Goal: Task Accomplishment & Management: Manage account settings

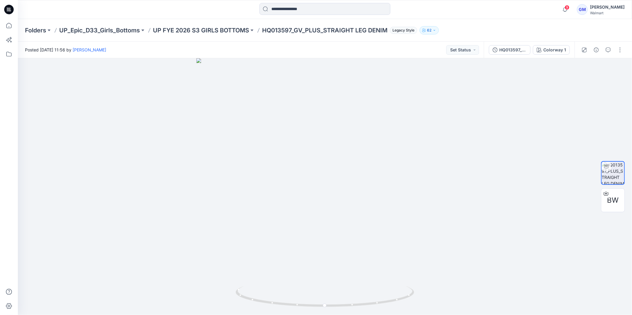
click at [5, 11] on icon at bounding box center [9, 10] width 10 height 10
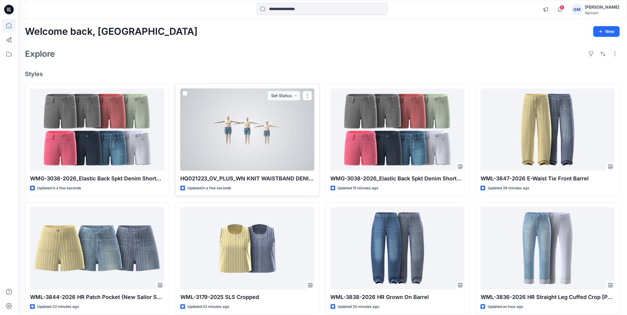
click at [226, 132] on div at bounding box center [247, 130] width 134 height 82
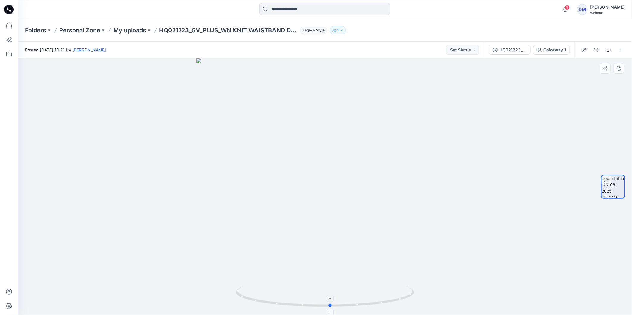
drag, startPoint x: 326, startPoint y: 307, endPoint x: 332, endPoint y: 296, distance: 12.4
click at [332, 296] on icon at bounding box center [326, 298] width 180 height 22
drag, startPoint x: 620, startPoint y: 51, endPoint x: 624, endPoint y: 51, distance: 4.2
click at [620, 51] on button "button" at bounding box center [621, 50] width 10 height 10
drag, startPoint x: 589, startPoint y: 63, endPoint x: 593, endPoint y: 64, distance: 3.9
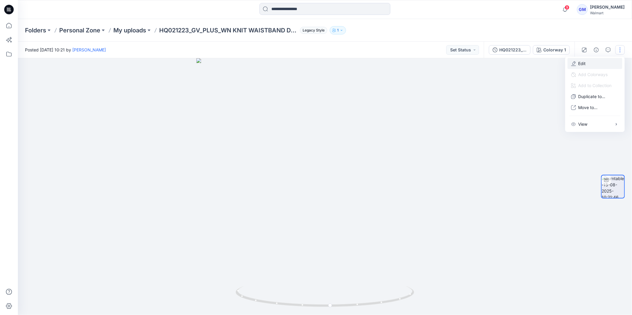
click at [590, 63] on button "Edit" at bounding box center [595, 63] width 55 height 11
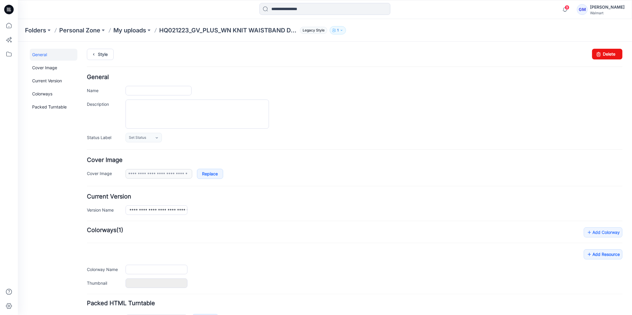
type input "**********"
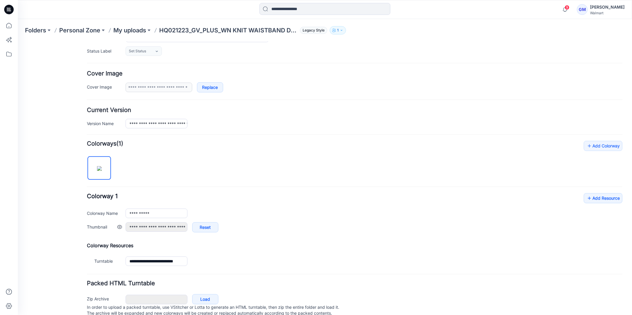
scroll to position [109, 0]
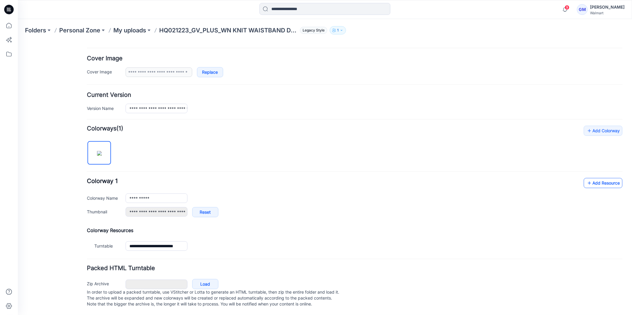
click at [588, 178] on link "Add Resource" at bounding box center [603, 183] width 39 height 10
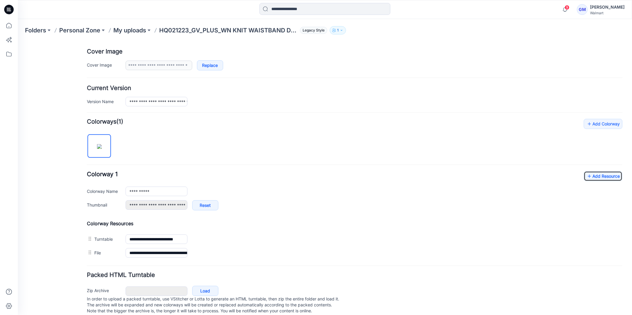
scroll to position [0, 0]
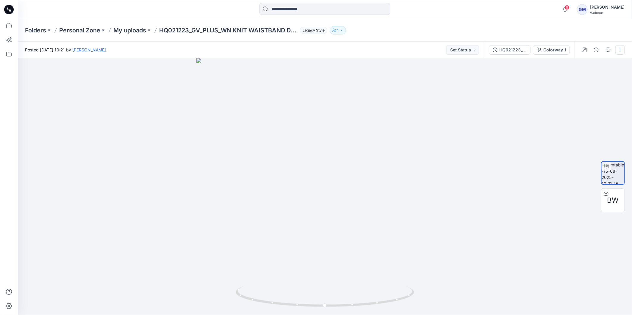
click at [621, 49] on button "button" at bounding box center [621, 50] width 10 height 10
click at [602, 97] on p "Duplicate to..." at bounding box center [592, 96] width 27 height 6
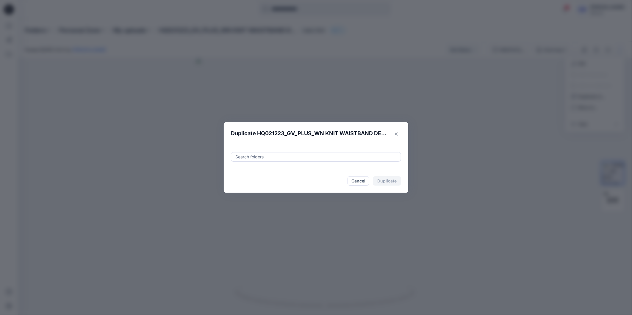
click at [290, 157] on div at bounding box center [316, 157] width 163 height 7
paste input "**********"
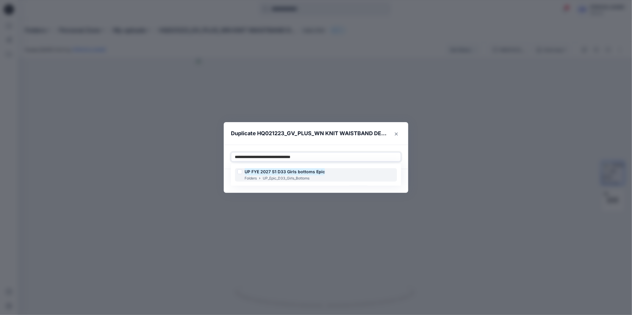
click at [240, 172] on div at bounding box center [240, 172] width 5 height 5
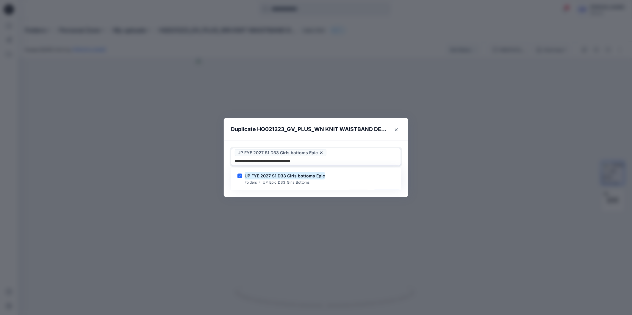
type input "**********"
click at [231, 195] on div "Duplicate HQ021223_GV_PLUS_WN KNIT WAISTBAND DENIM SHORT Use Up and Down to cho…" at bounding box center [316, 157] width 632 height 315
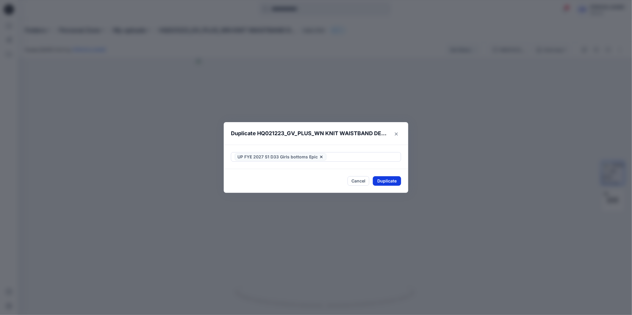
click at [382, 183] on button "Duplicate" at bounding box center [387, 181] width 28 height 10
click at [396, 180] on button "Close" at bounding box center [391, 181] width 19 height 10
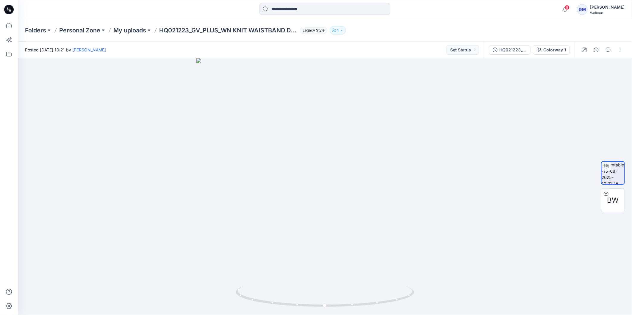
click at [9, 8] on icon at bounding box center [9, 9] width 10 height 19
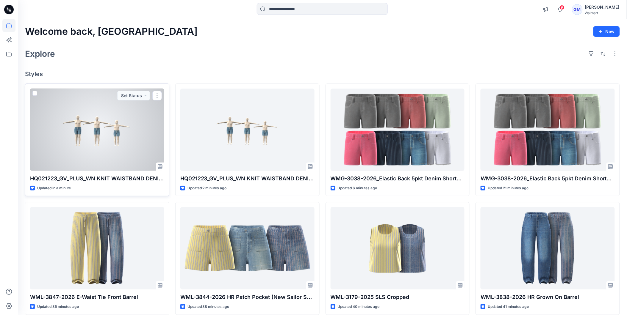
click at [101, 141] on div at bounding box center [97, 130] width 134 height 82
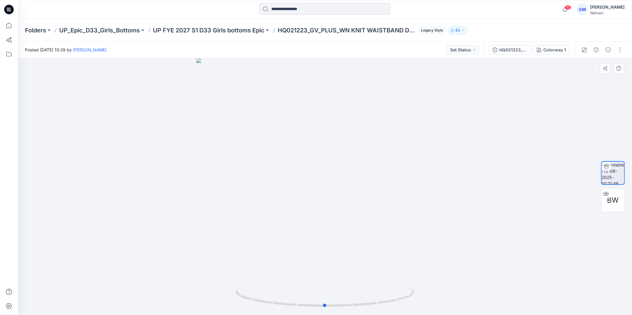
click at [583, 285] on div at bounding box center [325, 186] width 614 height 257
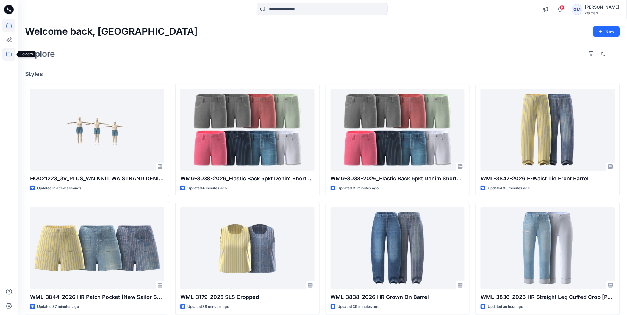
click at [7, 55] on icon at bounding box center [8, 54] width 13 height 13
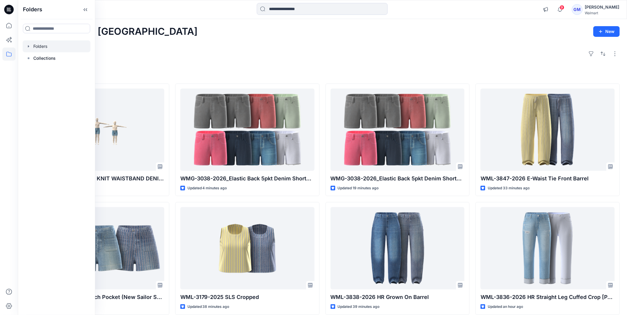
click at [47, 46] on div at bounding box center [57, 46] width 68 height 12
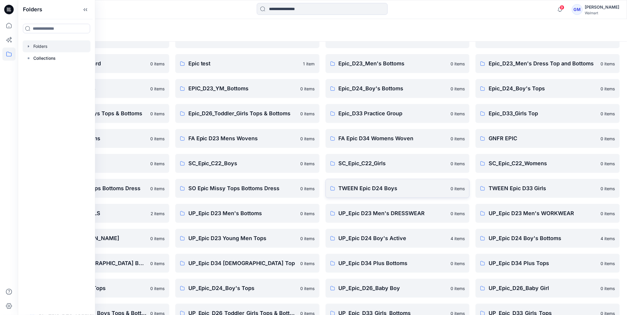
scroll to position [76, 0]
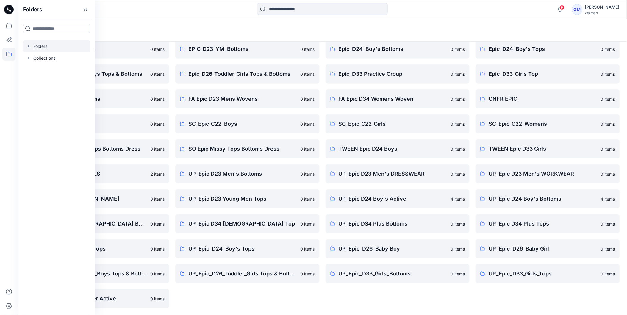
drag, startPoint x: 430, startPoint y: 302, endPoint x: 427, endPoint y: 295, distance: 7.3
click at [430, 302] on div "Epic D34 Ladies Bottoms 0 items Epic_D23_Men's Bottoms 0 items Epic_D24_Boy's B…" at bounding box center [398, 149] width 144 height 319
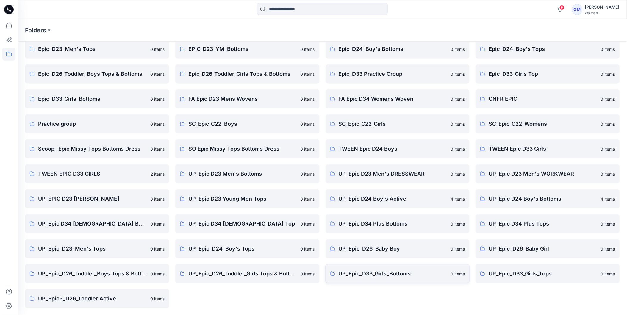
click at [383, 274] on p "UP_Epic_D33_Girls_Bottoms" at bounding box center [393, 274] width 109 height 8
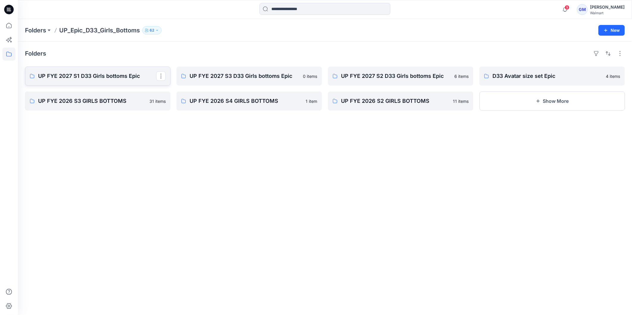
click at [86, 76] on p "UP FYE 2027 S1 D33 Girls bottoms Epic" at bounding box center [97, 76] width 118 height 8
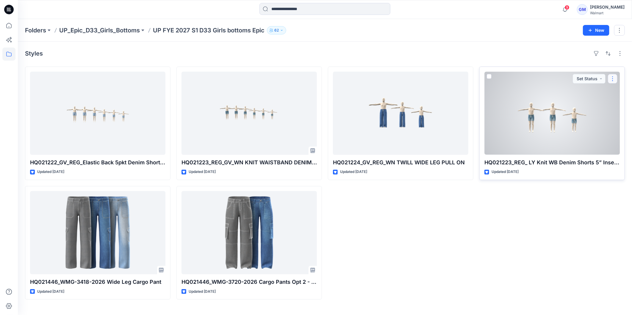
click at [613, 79] on button "button" at bounding box center [613, 79] width 10 height 10
click at [571, 93] on button "Edit" at bounding box center [584, 92] width 64 height 11
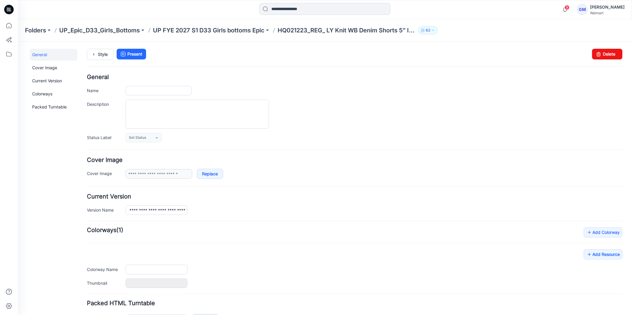
type input "**********"
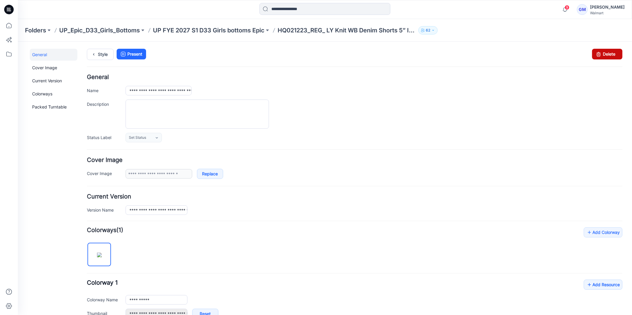
click at [610, 55] on link "Delete" at bounding box center [607, 54] width 30 height 11
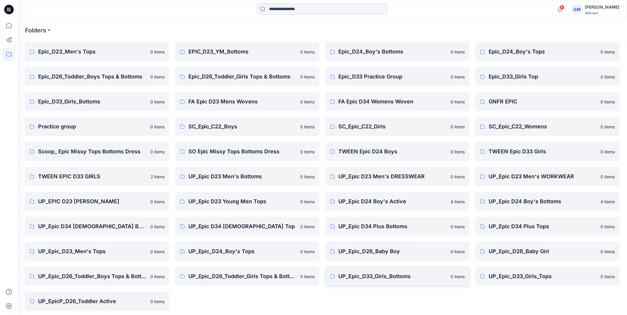
scroll to position [76, 0]
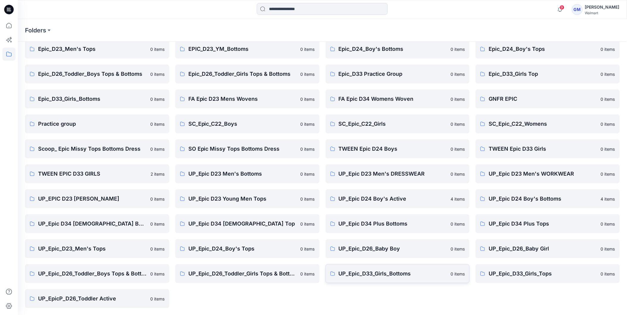
click at [379, 275] on p "UP_Epic_D33_Girls_Bottoms" at bounding box center [393, 274] width 109 height 8
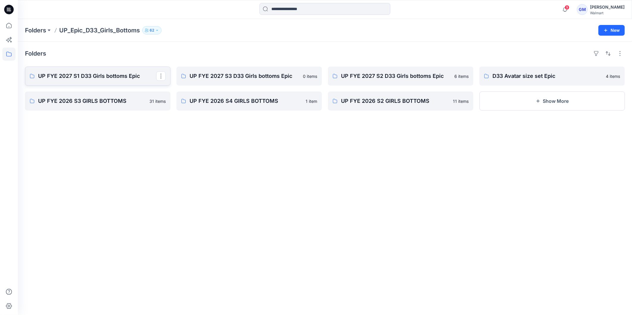
click at [92, 78] on p "UP FYE 2027 S1 D33 Girls bottoms Epic" at bounding box center [97, 76] width 118 height 8
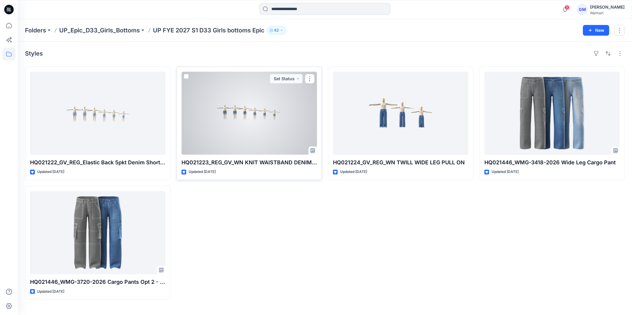
click at [246, 143] on div at bounding box center [249, 113] width 135 height 83
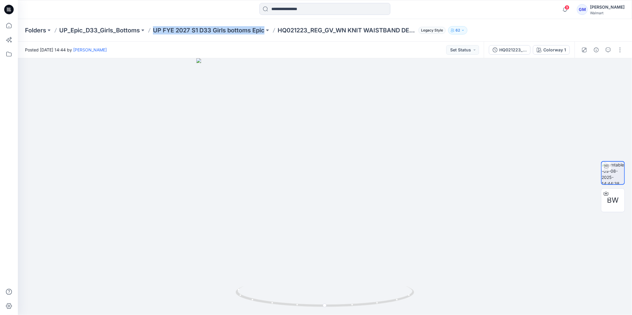
copy div "UP FYE 2027 S1 D33 Girls bottoms Epic"
drag, startPoint x: 153, startPoint y: 29, endPoint x: 267, endPoint y: 35, distance: 113.9
click at [267, 35] on div "Folders UP_Epic_D33_Girls_Bottoms UP FYE 2027 S1 D33 Girls bottoms Epic HQ02122…" at bounding box center [325, 30] width 614 height 23
